Goal: Transaction & Acquisition: Purchase product/service

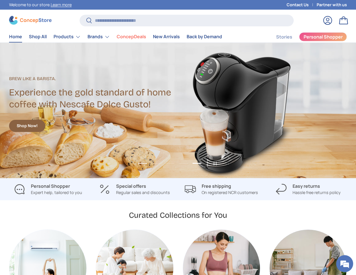
click at [145, 163] on button "Load slide 1 of 5" at bounding box center [142, 163] width 12 height 9
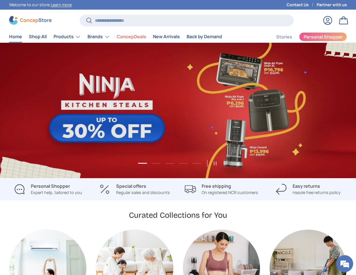
click at [141, 121] on link "1 of 5" at bounding box center [178, 111] width 356 height 136
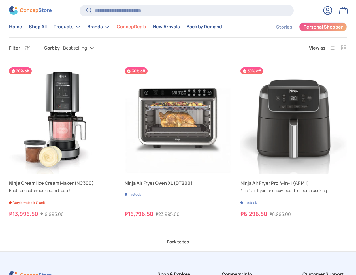
scroll to position [144, 0]
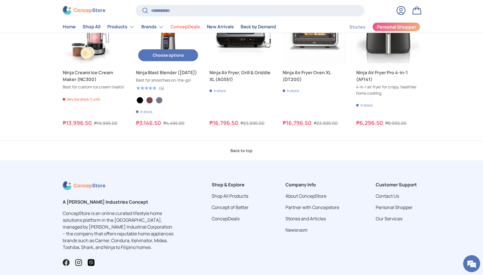
scroll to position [153, 0]
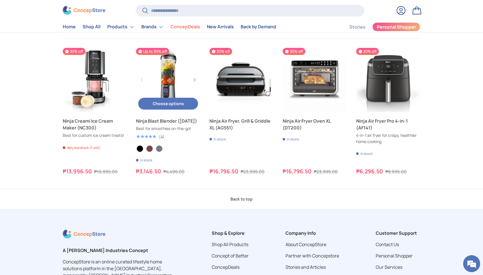
click at [171, 105] on button "Choose options Choose options" at bounding box center [168, 104] width 60 height 12
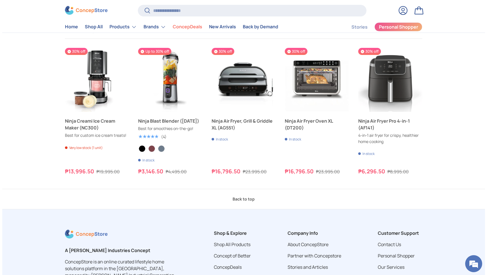
scroll to position [0, 0]
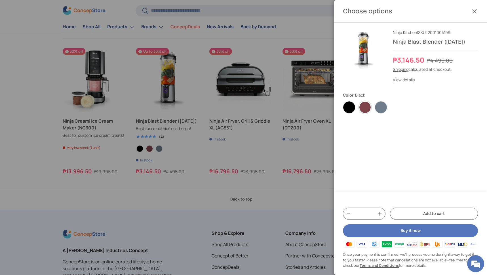
click at [364, 107] on label "Cranberry" at bounding box center [365, 107] width 12 height 12
click at [377, 106] on label "Navy Blue" at bounding box center [381, 107] width 12 height 12
click at [346, 108] on label "Black" at bounding box center [349, 107] width 12 height 12
click at [477, 12] on button "Close" at bounding box center [474, 11] width 12 height 12
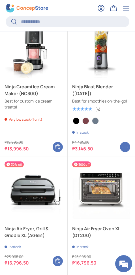
scroll to position [208, 0]
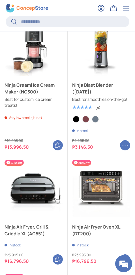
click at [125, 146] on button "Choose options Choose options" at bounding box center [125, 145] width 10 height 10
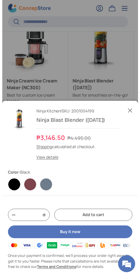
scroll to position [0, 0]
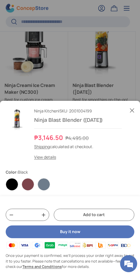
click at [132, 104] on button "Close" at bounding box center [131, 110] width 12 height 12
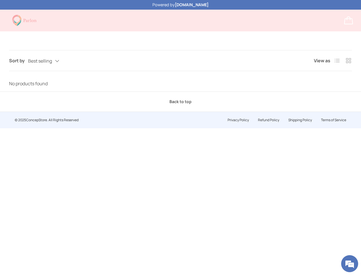
click at [236, 72] on div "Sort by Best selling Featured Best selling Alphabetically, A-Z Alphabetically, …" at bounding box center [180, 70] width 361 height 41
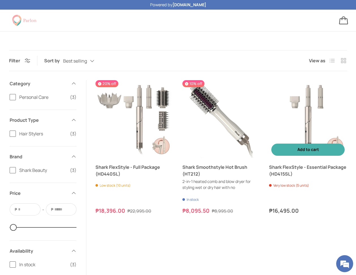
click at [304, 155] on button "Add to cart Add to cart" at bounding box center [308, 150] width 73 height 12
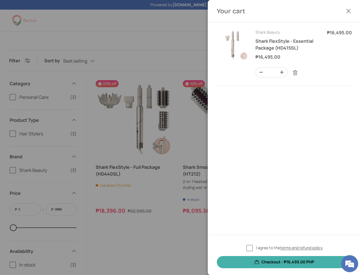
click at [349, 10] on button "Close" at bounding box center [348, 11] width 12 height 12
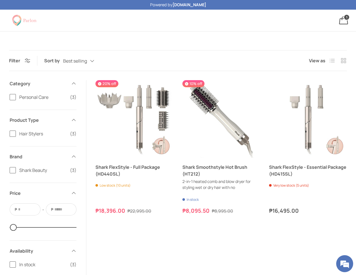
click at [201, 44] on body "Skip to content Powered by ConcepStore.ph Welcome to our store. Learn more Cont…" at bounding box center [178, 164] width 356 height 328
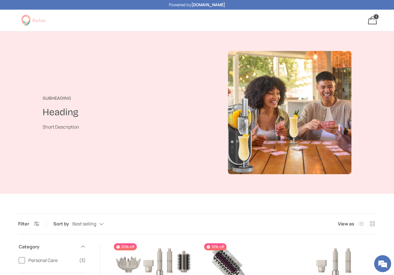
drag, startPoint x: 258, startPoint y: 20, endPoint x: 299, endPoint y: 22, distance: 41.2
click at [260, 20] on div "Log in Bag 1 1 item" at bounding box center [292, 20] width 173 height 12
click at [374, 20] on link "Bag 1 1 item" at bounding box center [372, 20] width 12 height 12
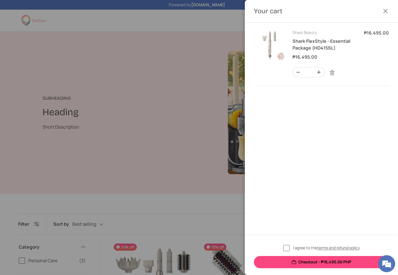
click at [384, 12] on button "Close" at bounding box center [385, 11] width 12 height 12
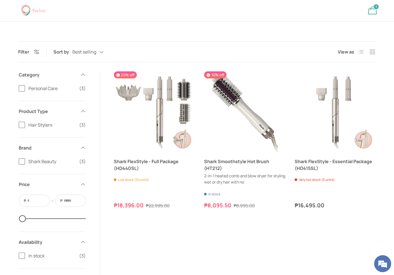
click at [281, 31] on main "Home [GEOGRAPHIC_DATA] Subheading Heading Short Description Filter Filter & Sor…" at bounding box center [197, 70] width 394 height 423
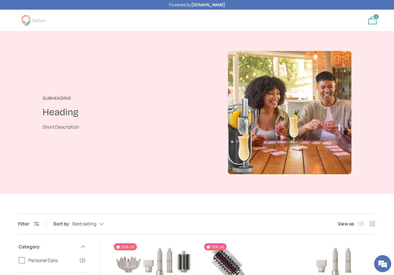
click at [159, 118] on h1 "Heading" at bounding box center [126, 112] width 167 height 12
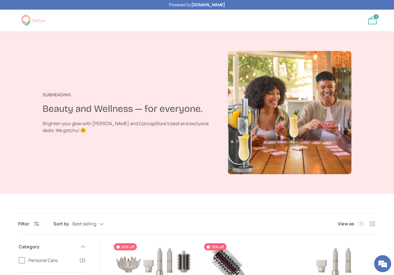
click at [163, 85] on div "Subheading Beauty and Wellness — for everyone. Brighten your glow with [PERSON_…" at bounding box center [135, 112] width 185 height 123
click at [375, 24] on link "Bag 1 1 item" at bounding box center [372, 20] width 12 height 12
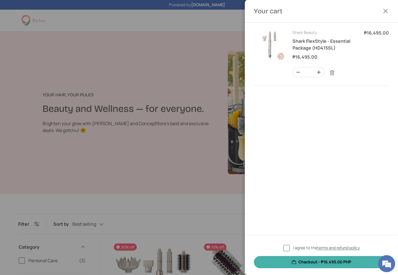
click at [386, 8] on button "Close" at bounding box center [385, 11] width 12 height 12
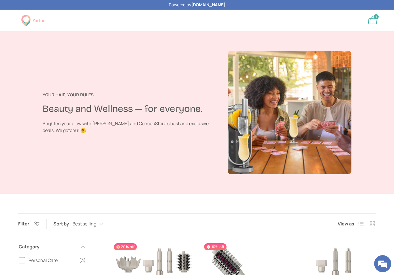
click at [166, 81] on div "Your Hair, Your Rules Beauty and Wellness — for everyone. Brighten your glow wi…" at bounding box center [135, 112] width 185 height 123
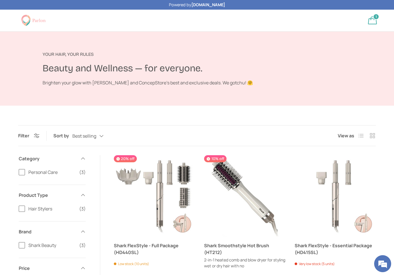
click at [264, 71] on h1 "Beauty and Wellness — for everyone." at bounding box center [188, 68] width 290 height 12
click at [275, 69] on h1 "Beauty and Wellness — for everyone." at bounding box center [188, 68] width 290 height 12
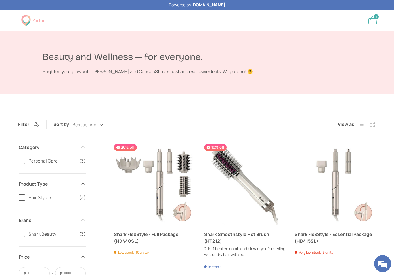
click at [369, 81] on div "Beauty and Wellness — for everyone. Brighten your glow with Parlon's and Concep…" at bounding box center [197, 62] width 394 height 63
click at [373, 22] on link "Bag 1 1 item" at bounding box center [372, 20] width 12 height 12
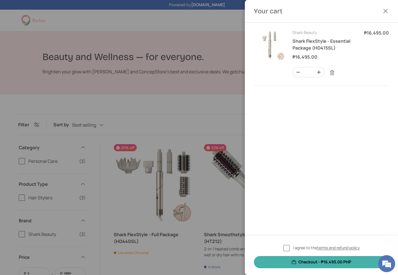
click at [209, 126] on div at bounding box center [199, 137] width 398 height 275
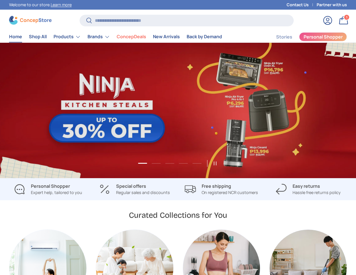
click at [143, 20] on input "Search" at bounding box center [187, 21] width 214 height 12
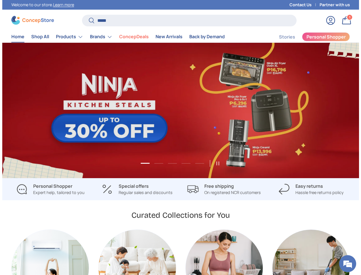
scroll to position [1443, 2261]
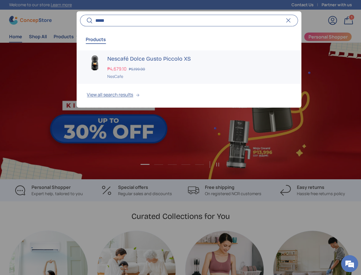
type input "*****"
click at [158, 59] on h3 "Nescafé Dolce Gusto Piccolo XS" at bounding box center [198, 59] width 183 height 8
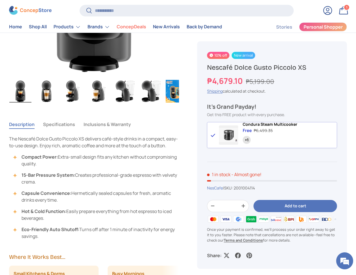
scroll to position [269, 0]
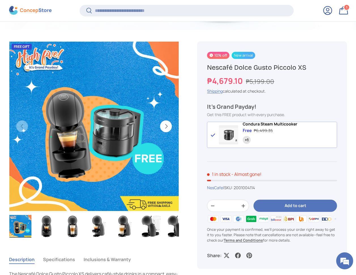
scroll to position [170, 0]
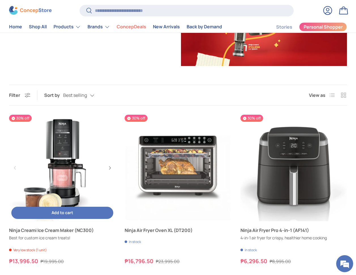
scroll to position [189, 0]
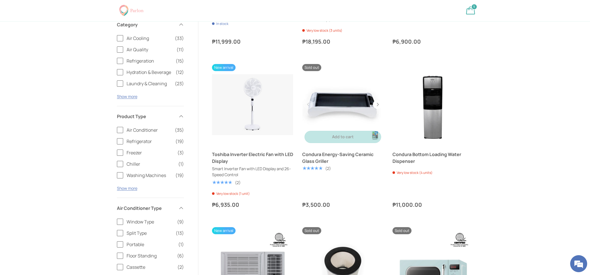
scroll to position [298, 0]
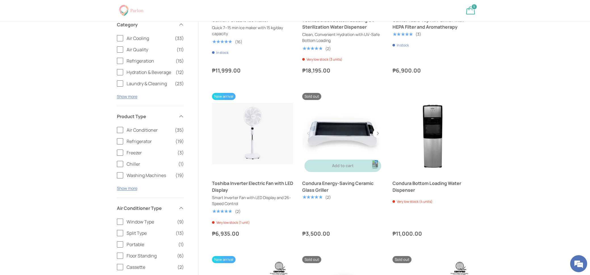
click at [87, 121] on link "Condura Energy-Saving Ceramic Glass Griller" at bounding box center [342, 133] width 81 height 81
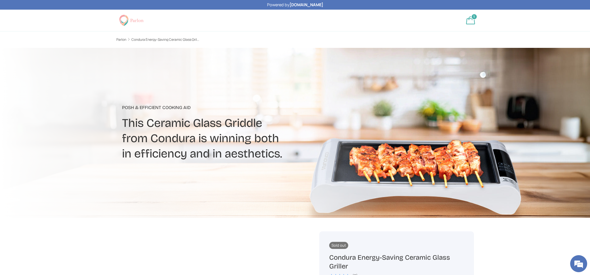
scroll to position [0, 0]
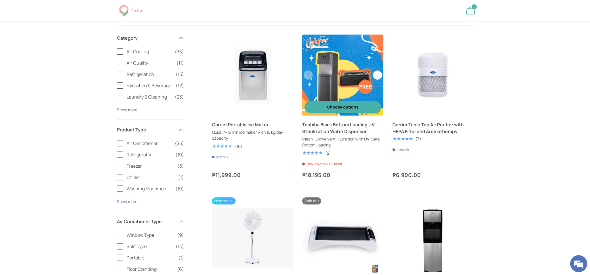
scroll to position [195, 0]
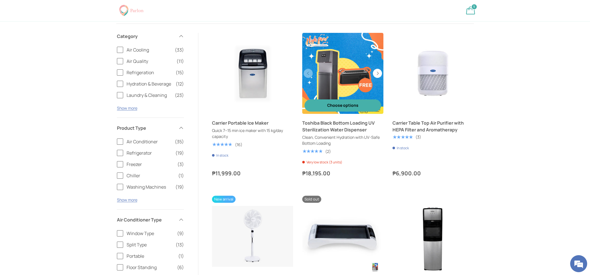
click at [330, 127] on link "Toshiba Black Bottom Loading UV Sterilization Water Dispenser" at bounding box center [342, 127] width 81 height 14
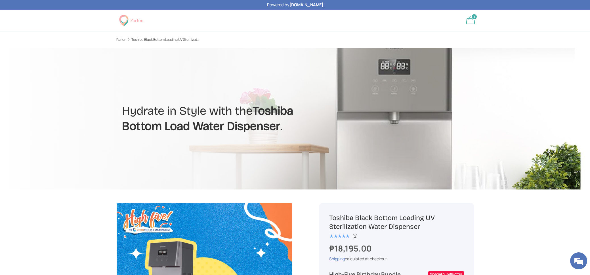
click at [123, 42] on li "Parlon" at bounding box center [123, 39] width 15 height 5
click at [123, 40] on link "Parlon" at bounding box center [121, 39] width 10 height 3
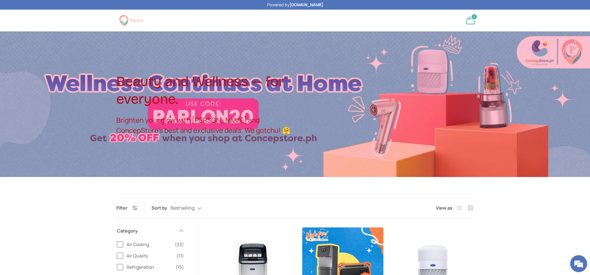
click at [137, 22] on link at bounding box center [131, 20] width 30 height 11
